Goal: Learn about a topic: Learn about a topic

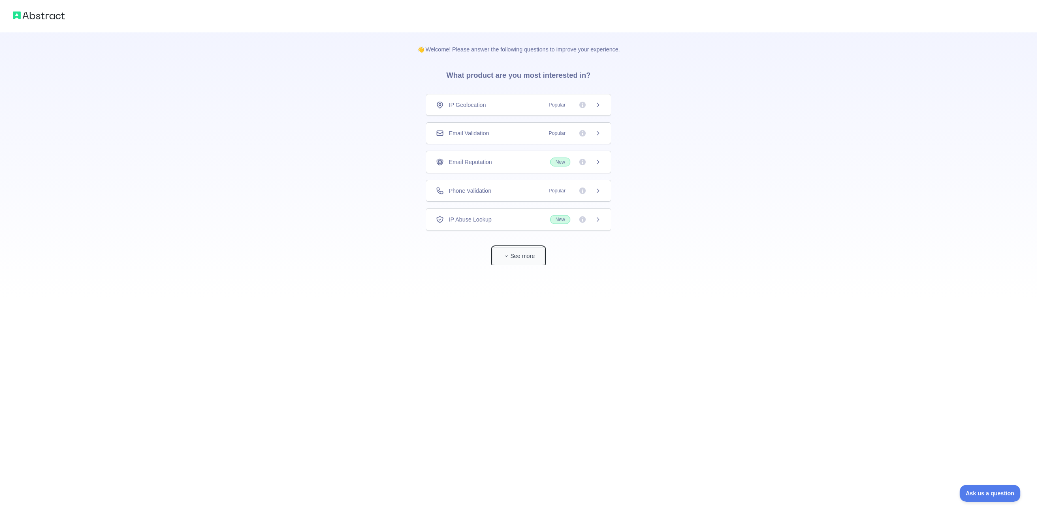
click at [526, 257] on button "See more" at bounding box center [519, 256] width 52 height 18
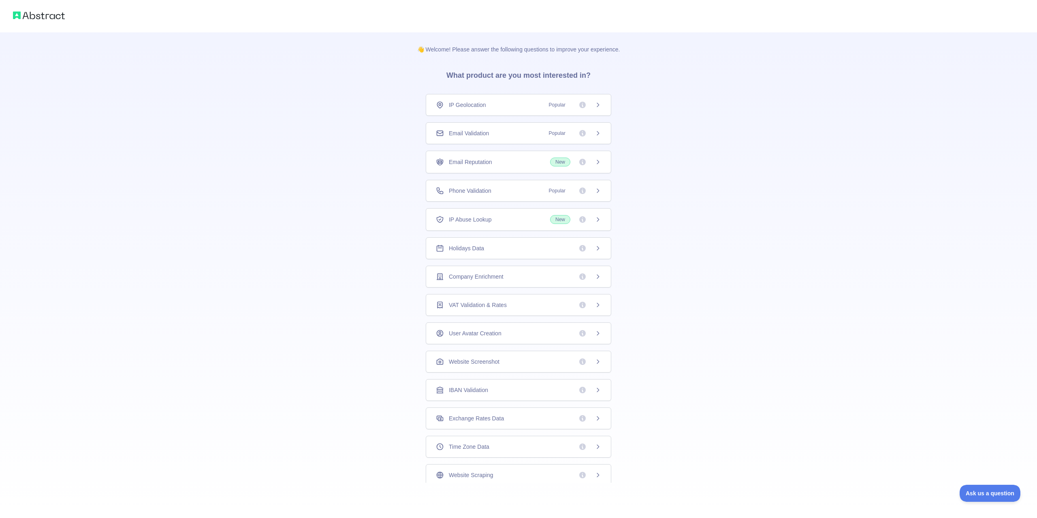
scroll to position [32, 0]
click at [525, 420] on div "Time Zone Data" at bounding box center [519, 415] width 186 height 22
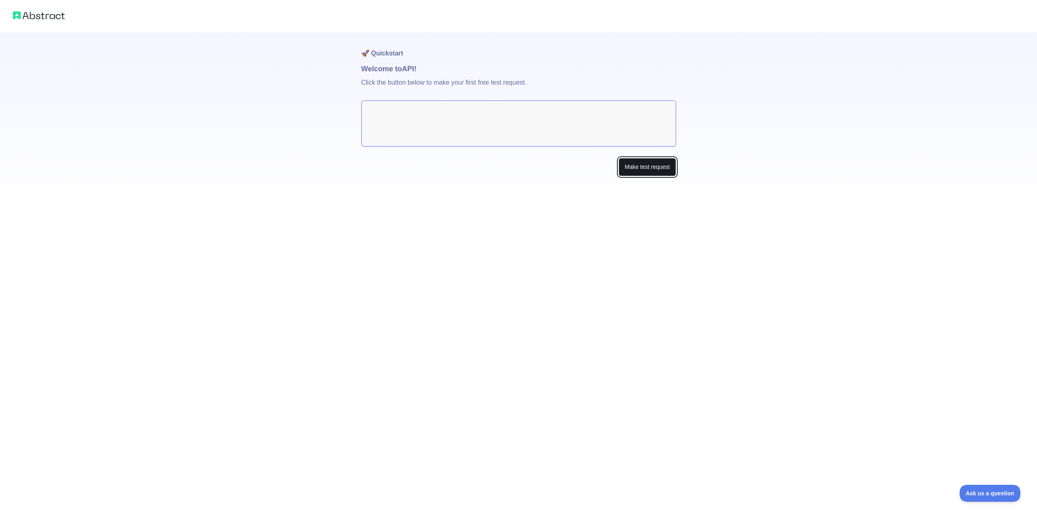
click at [635, 167] on button "Make test request" at bounding box center [647, 167] width 57 height 18
